Goal: Use online tool/utility

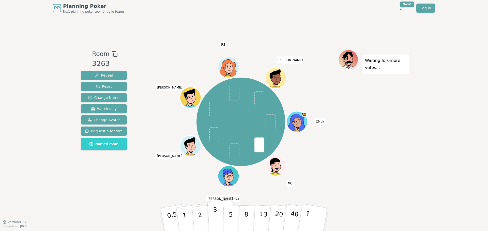
click at [214, 217] on p "3" at bounding box center [216, 220] width 6 height 28
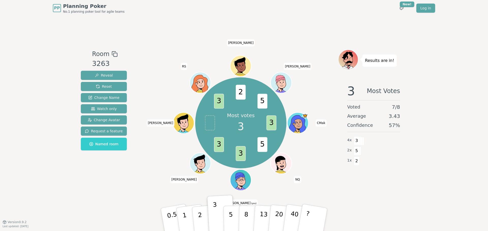
click at [53, 127] on div "PP Planning Poker No.1 planning poker tool for agile teams Toggle theme New! Lo…" at bounding box center [244, 115] width 488 height 231
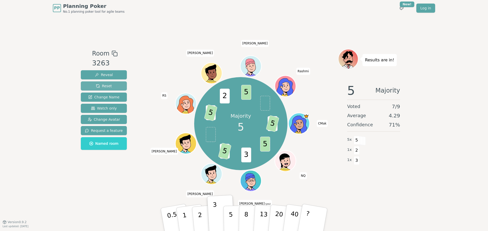
click at [104, 85] on span "Reset" at bounding box center [104, 86] width 16 height 5
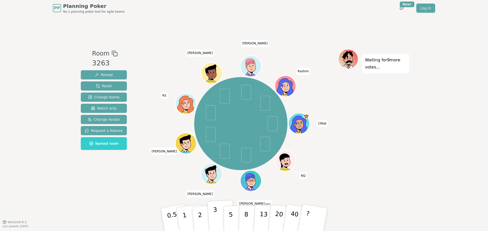
click at [215, 222] on p "3" at bounding box center [216, 220] width 6 height 28
click at [65, 180] on div "PP Planning Poker No.1 planning poker tool for agile teams Toggle theme New! Lo…" at bounding box center [244, 115] width 488 height 231
click at [216, 221] on p "3" at bounding box center [216, 220] width 6 height 28
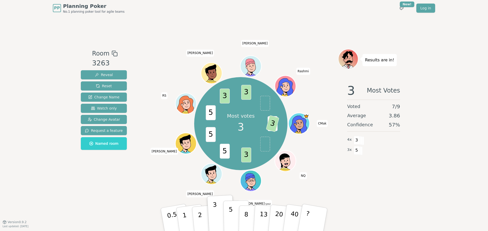
click at [230, 222] on p "5" at bounding box center [231, 219] width 4 height 27
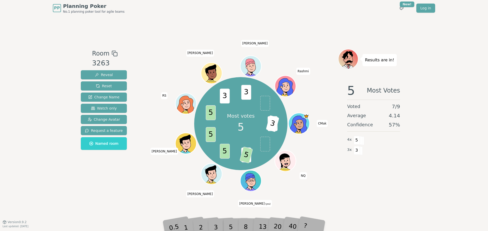
click at [51, 160] on div "PP Planning Poker No.1 planning poker tool for agile teams Toggle theme New! Lo…" at bounding box center [244, 115] width 488 height 231
click at [44, 140] on div "PP Planning Poker No.1 planning poker tool for agile teams Toggle theme New! Lo…" at bounding box center [244, 115] width 488 height 231
click at [44, 117] on div "PP Planning Poker No.1 planning poker tool for agile teams Toggle theme New! Lo…" at bounding box center [244, 115] width 488 height 231
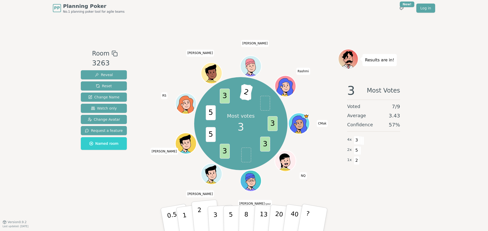
click at [197, 222] on button "2" at bounding box center [205, 220] width 29 height 40
click at [107, 202] on div "Room 3263 Reveal Reset Change Name Watch only Change Avatar Request a feature N…" at bounding box center [244, 119] width 330 height 206
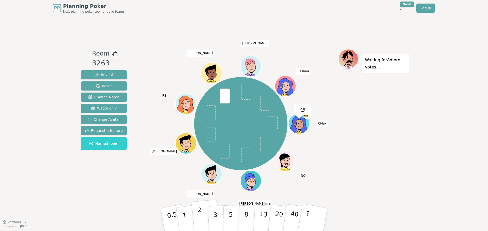
click at [202, 221] on button "2" at bounding box center [205, 220] width 29 height 40
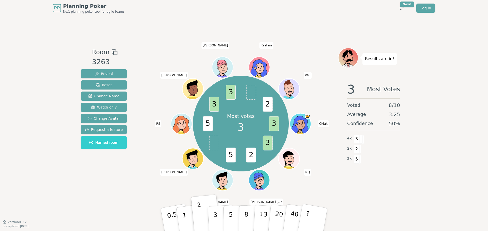
click at [51, 55] on div "PP Planning Poker No.1 planning poker tool for agile teams Toggle theme New! Lo…" at bounding box center [244, 115] width 488 height 231
